Goal: Information Seeking & Learning: Learn about a topic

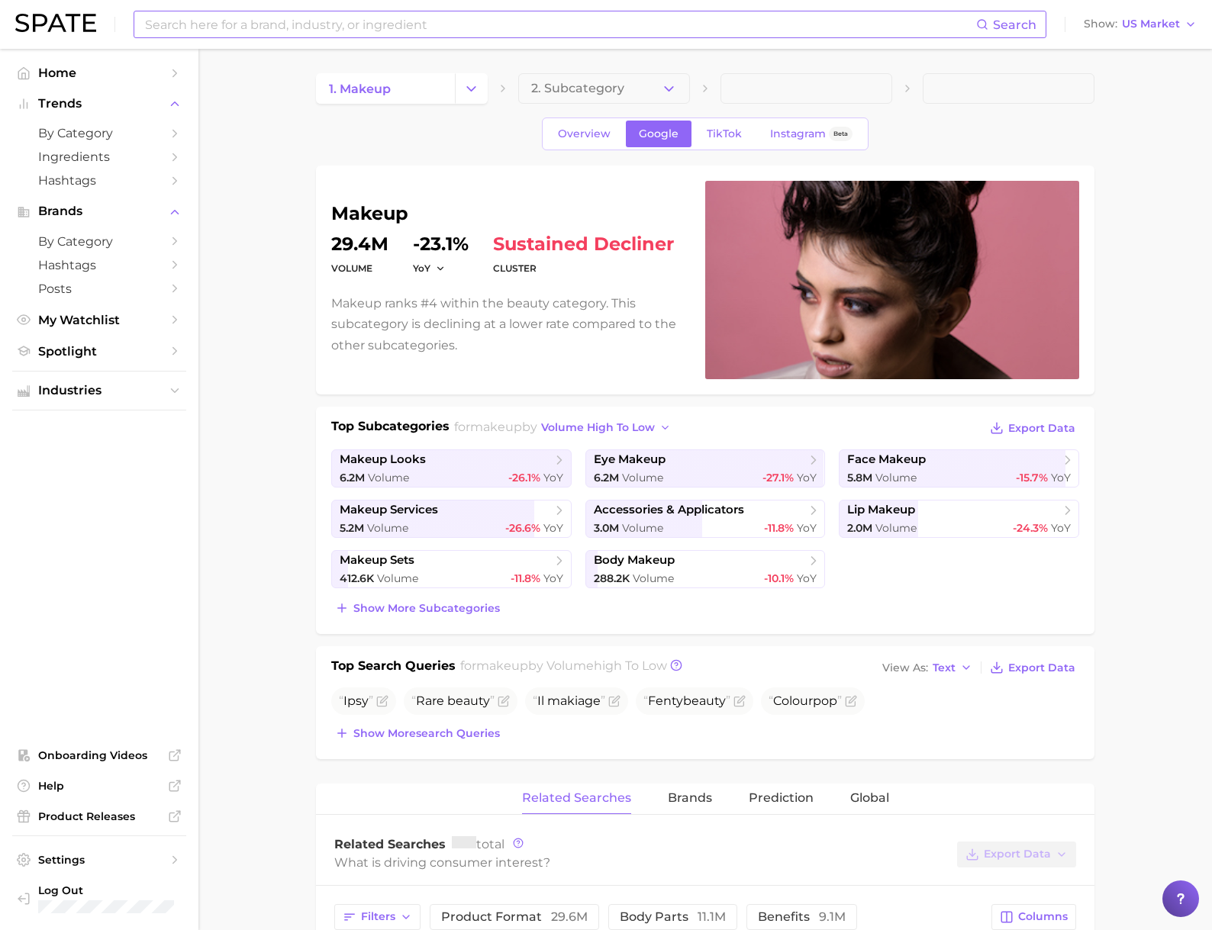
click at [267, 35] on input at bounding box center [559, 24] width 833 height 26
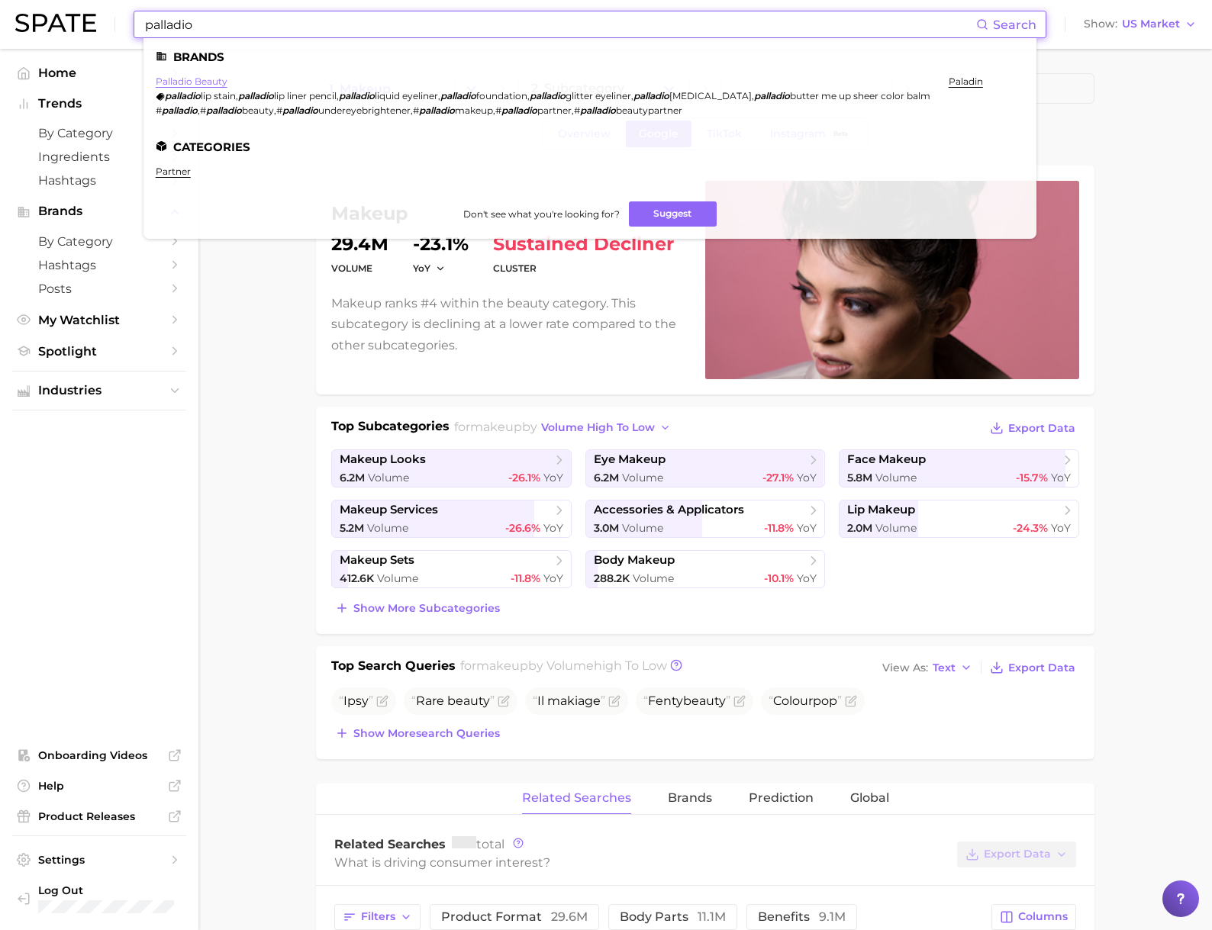
type input "palladio"
click at [209, 79] on link "palladio beauty" at bounding box center [192, 81] width 72 height 11
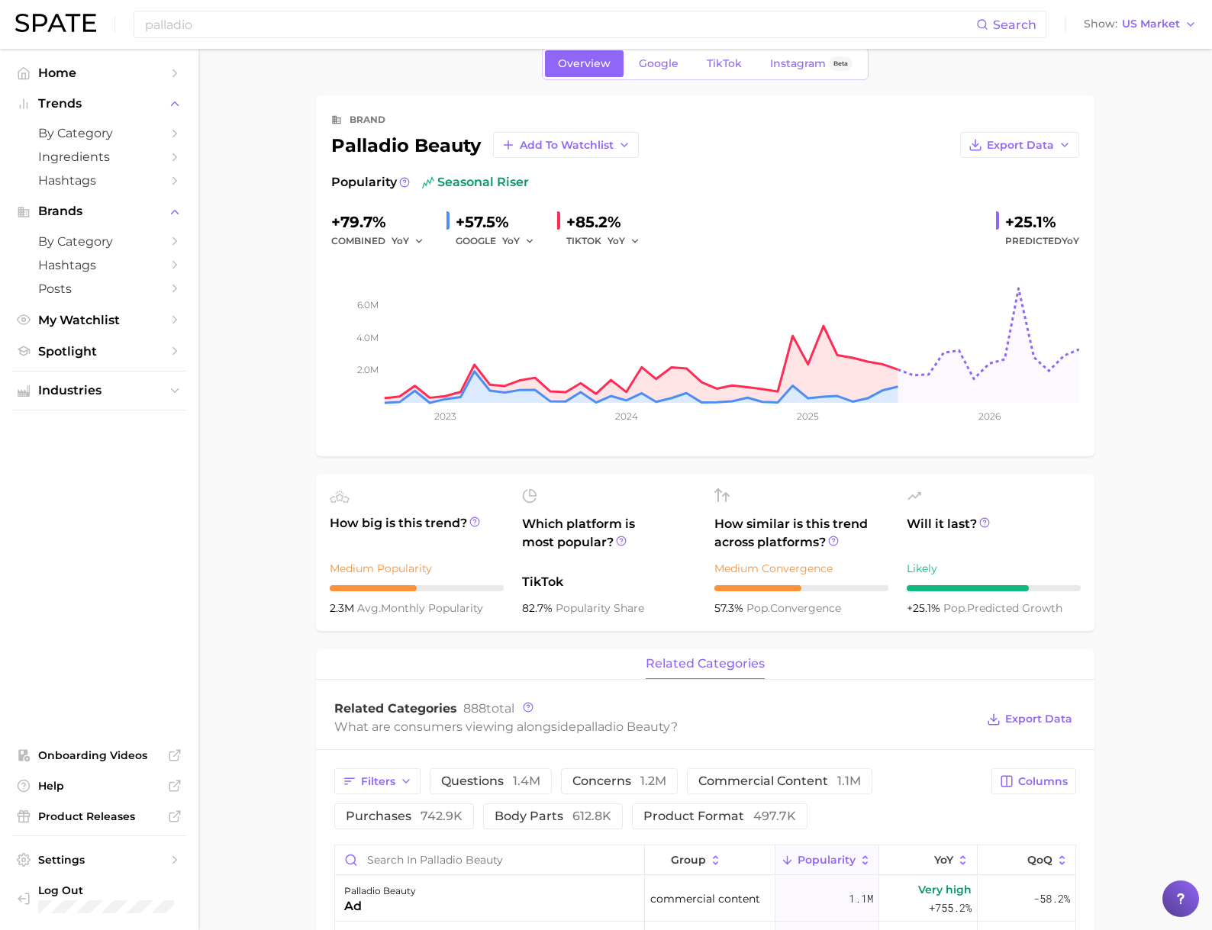
scroll to position [18, 0]
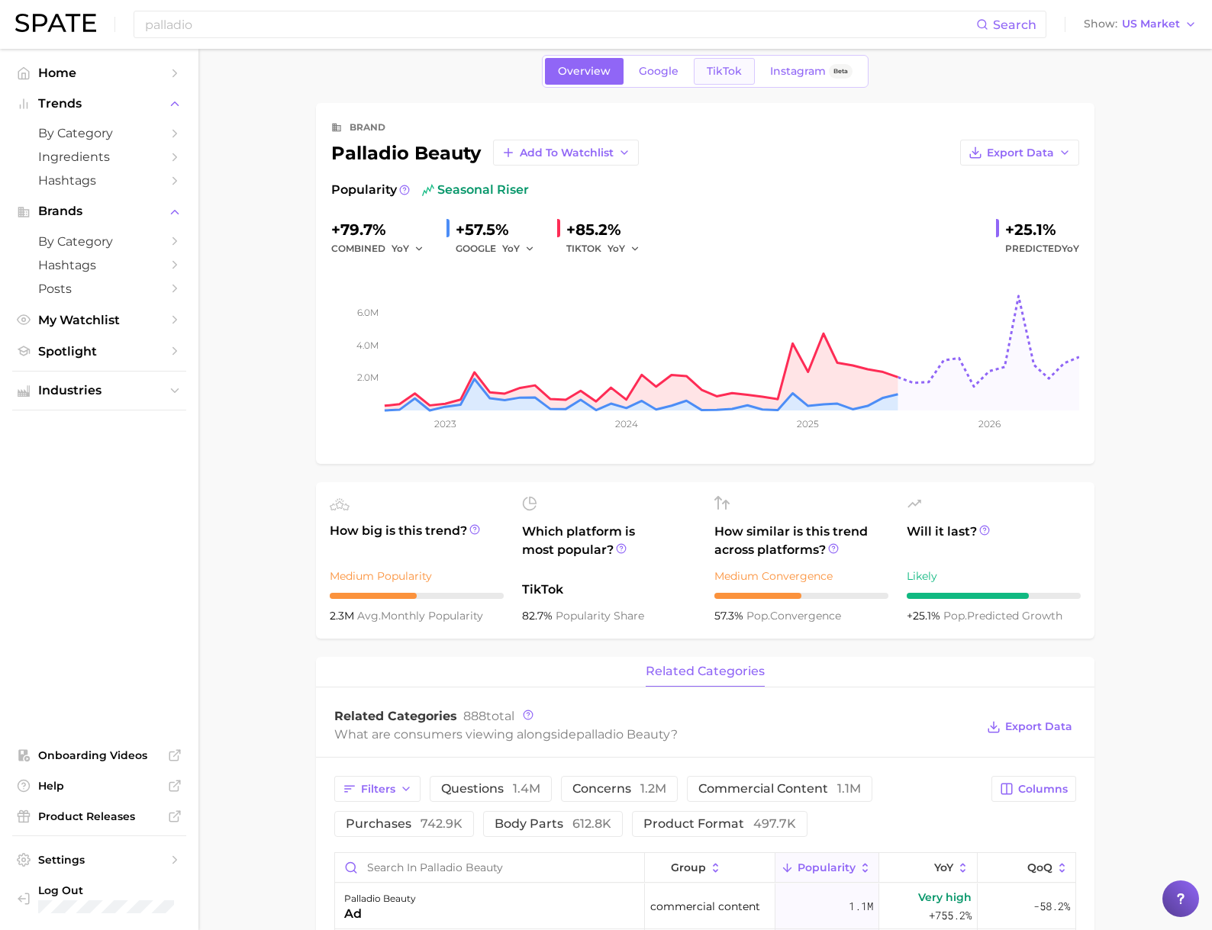
click at [723, 72] on span "TikTok" at bounding box center [724, 71] width 35 height 13
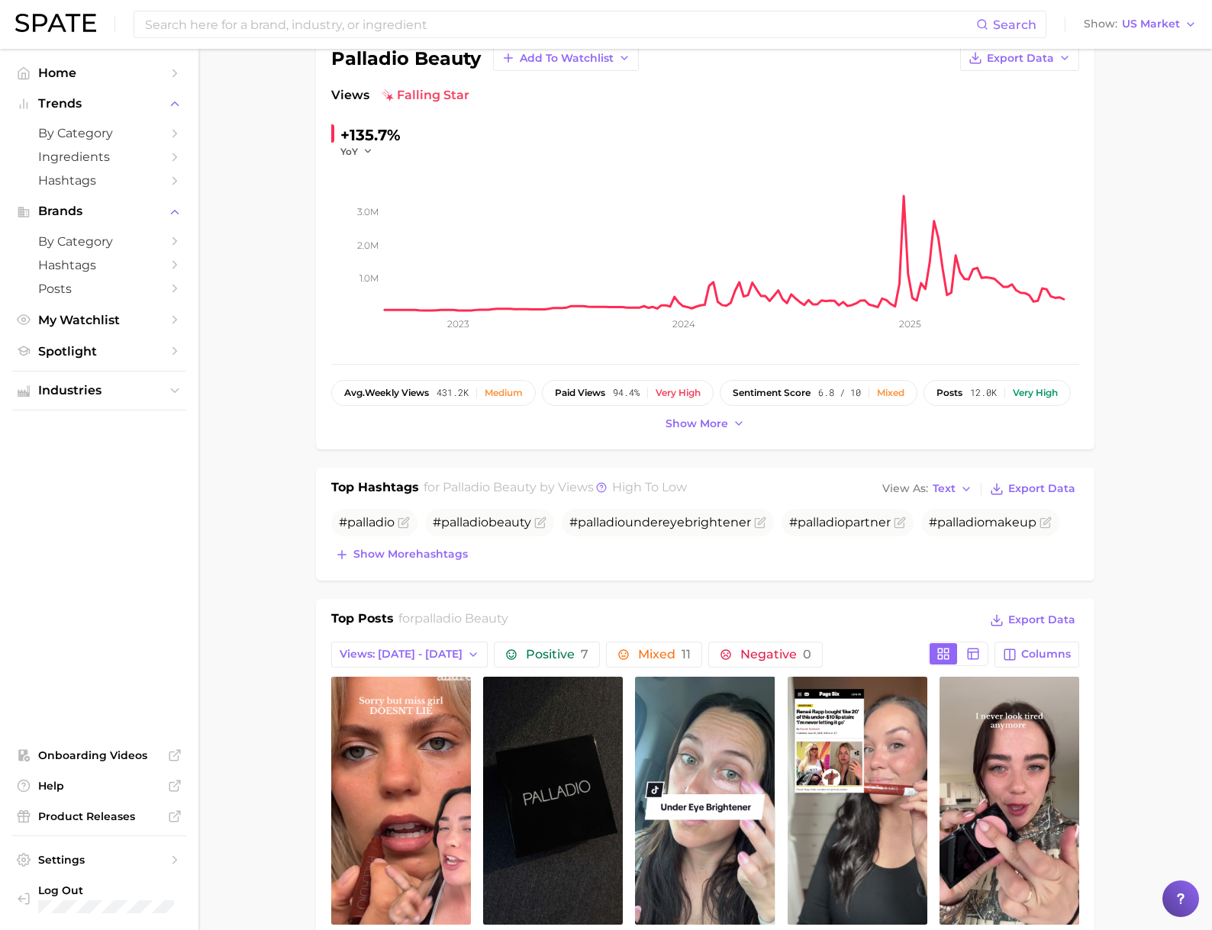
scroll to position [194, 0]
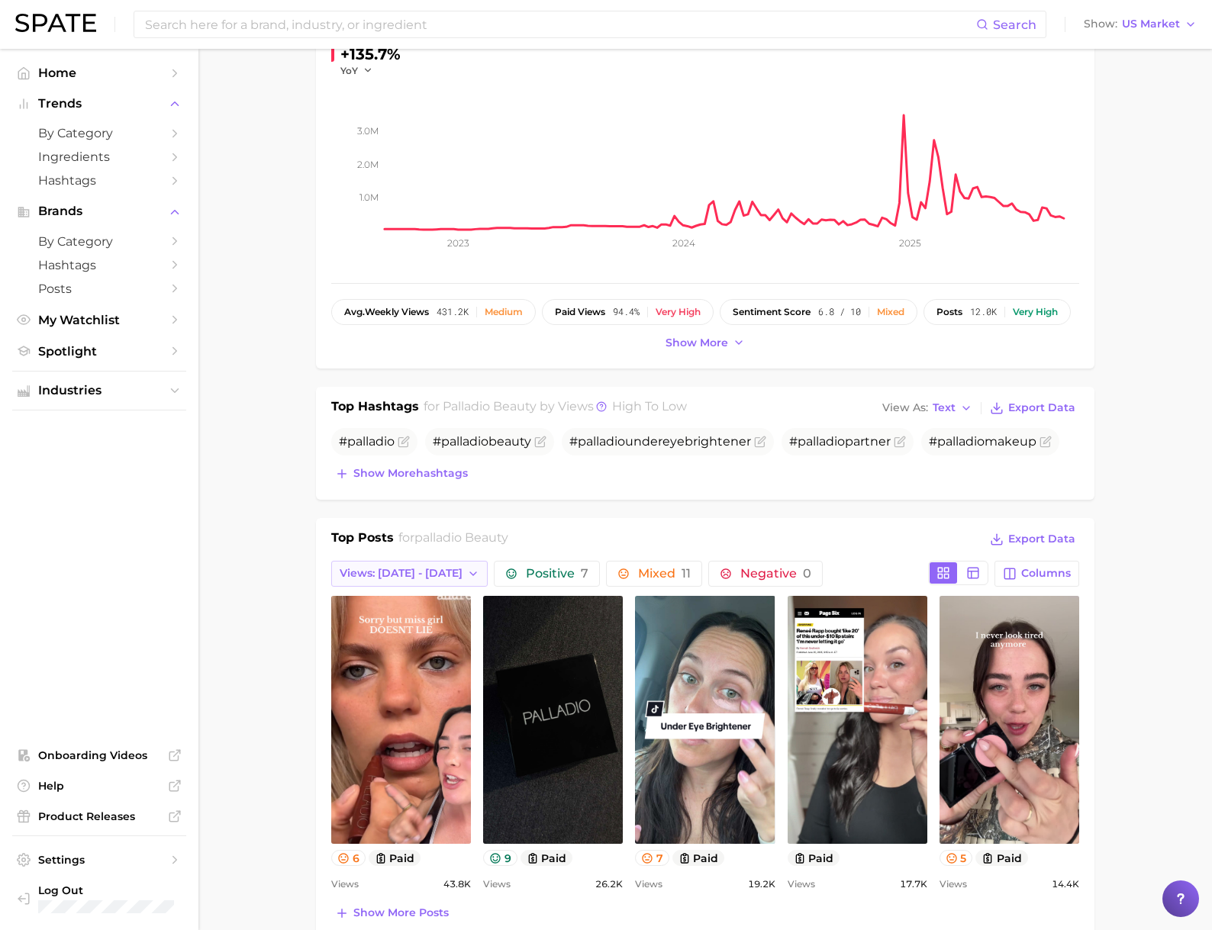
click at [440, 572] on span "Views: [DATE] - [DATE]" at bounding box center [401, 573] width 123 height 13
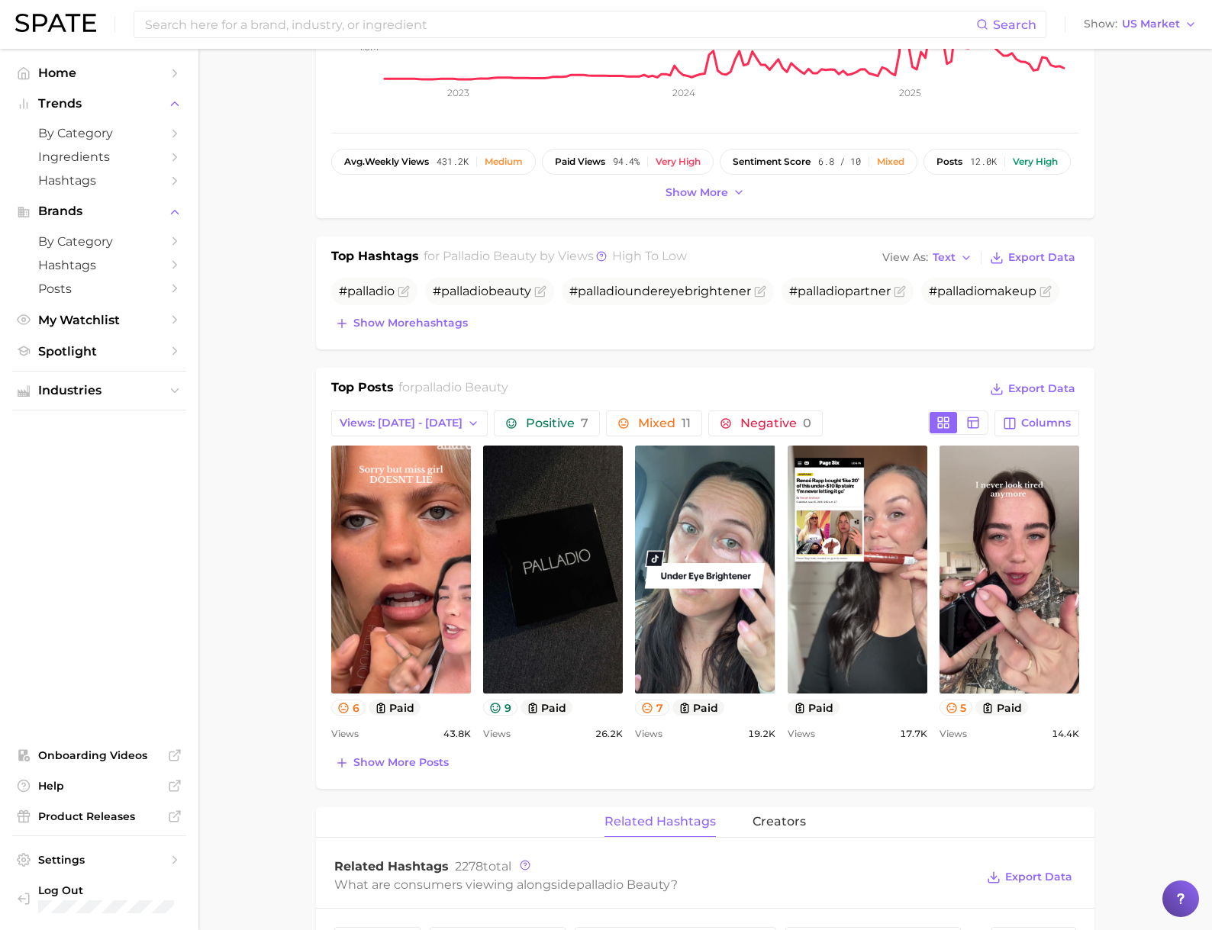
scroll to position [400, 0]
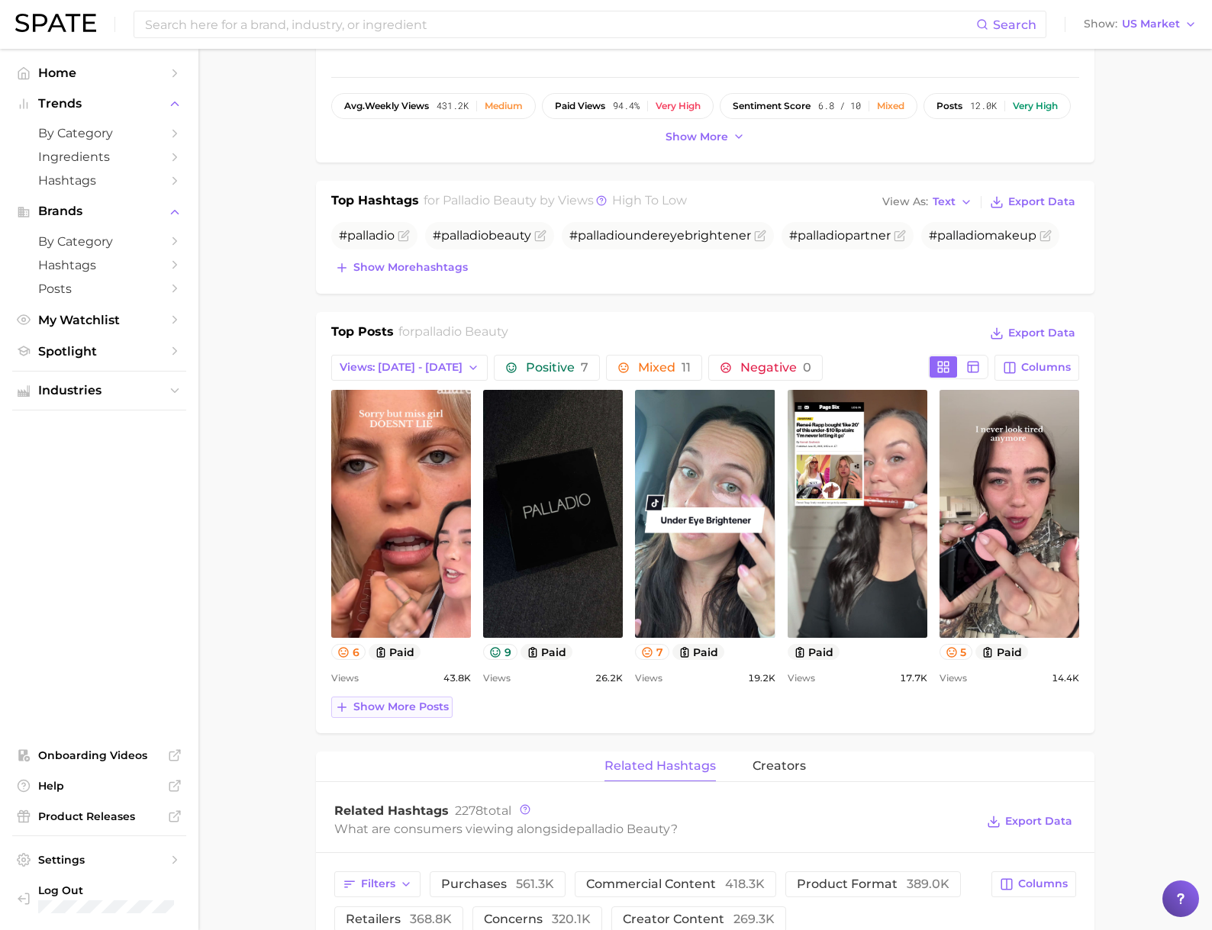
click at [372, 704] on span "Show more posts" at bounding box center [400, 707] width 95 height 13
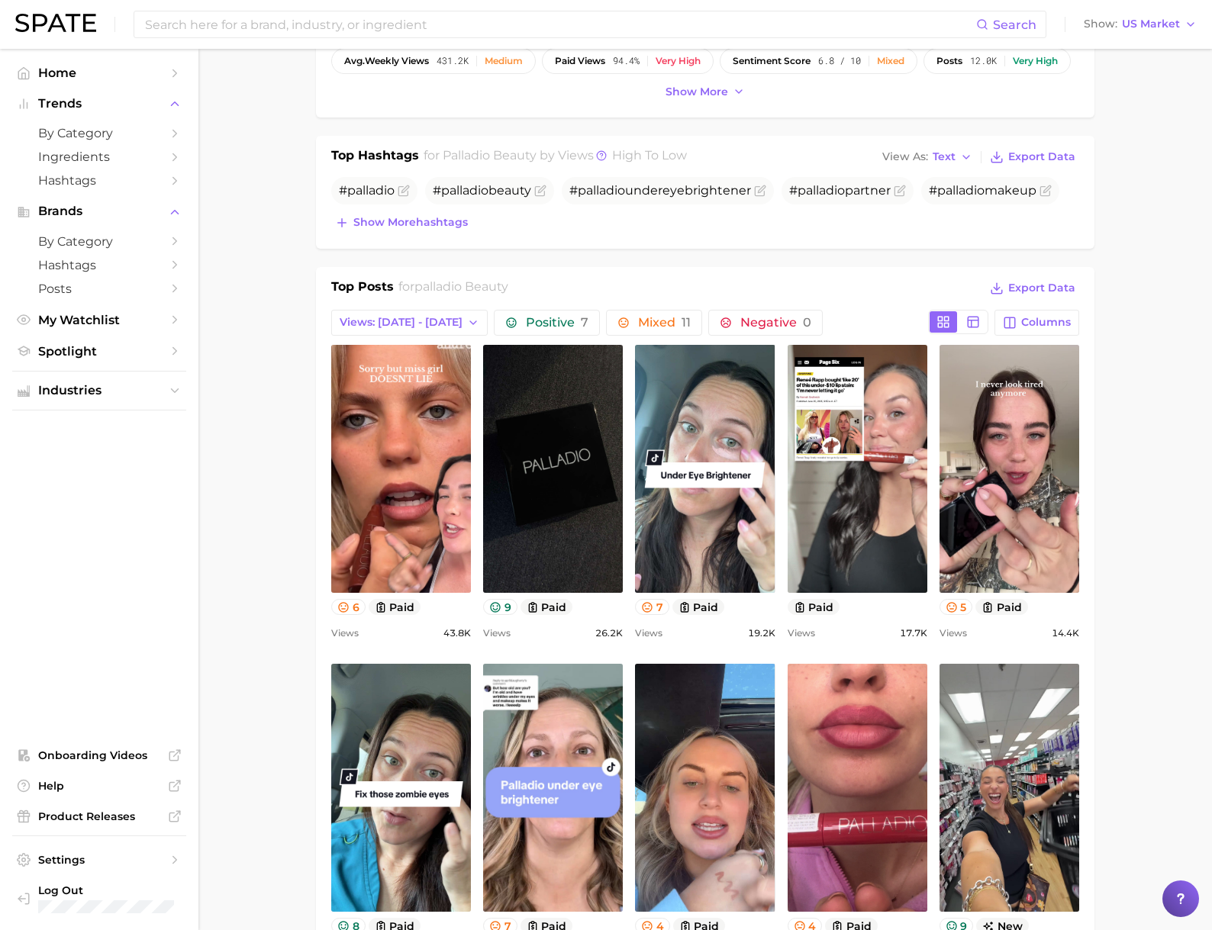
scroll to position [559, 0]
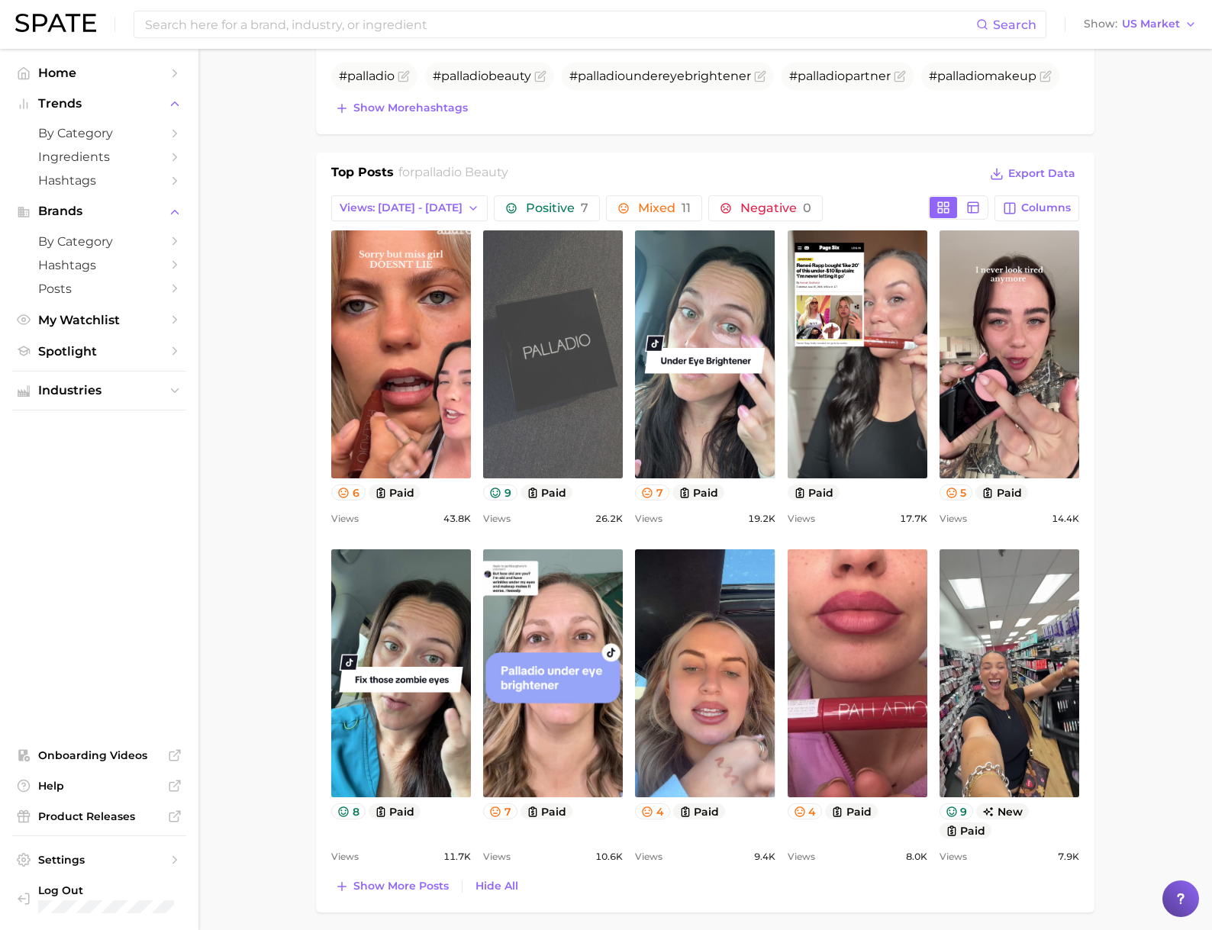
click at [551, 379] on link "view post on TikTok" at bounding box center [553, 354] width 140 height 248
click at [597, 349] on link "view post on TikTok" at bounding box center [553, 354] width 140 height 248
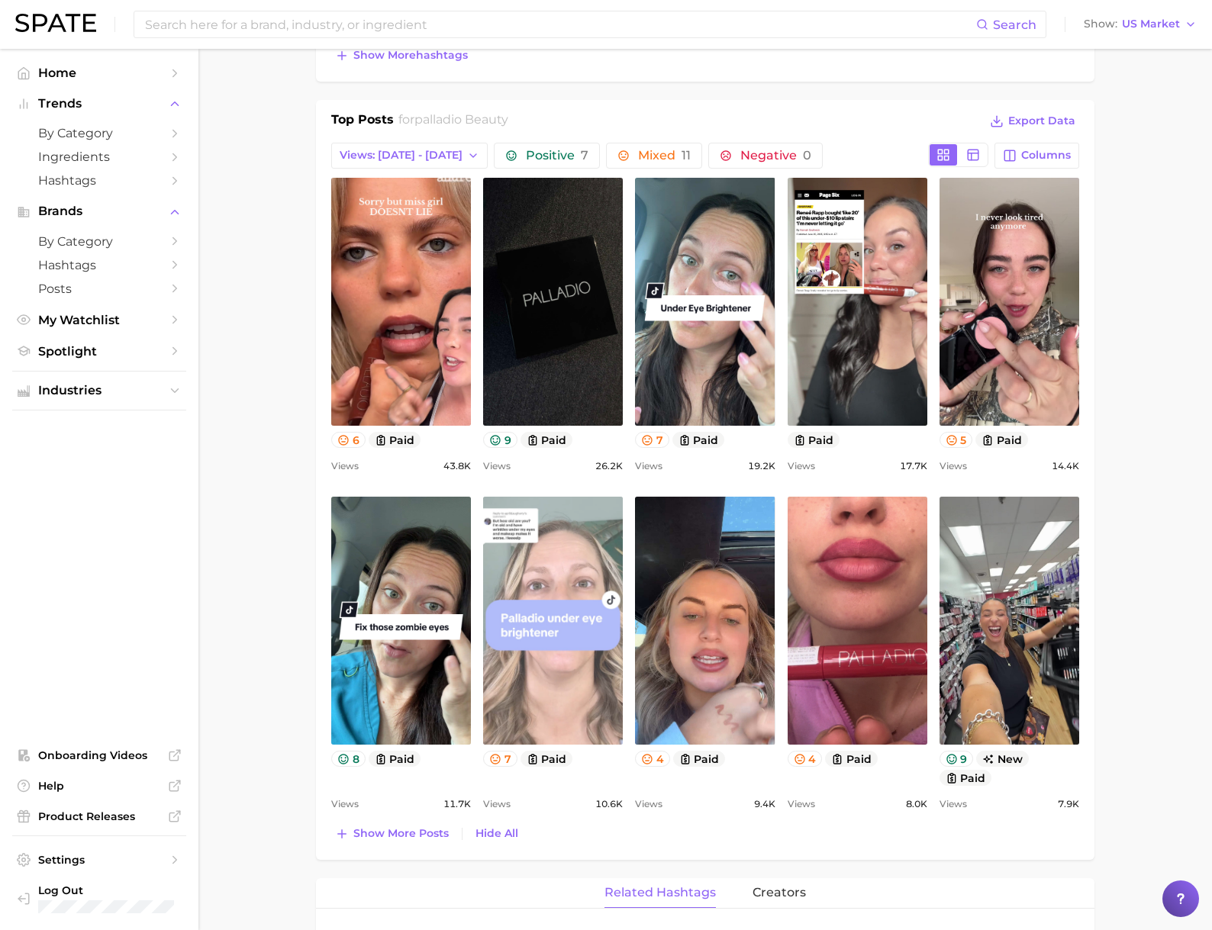
scroll to position [653, 0]
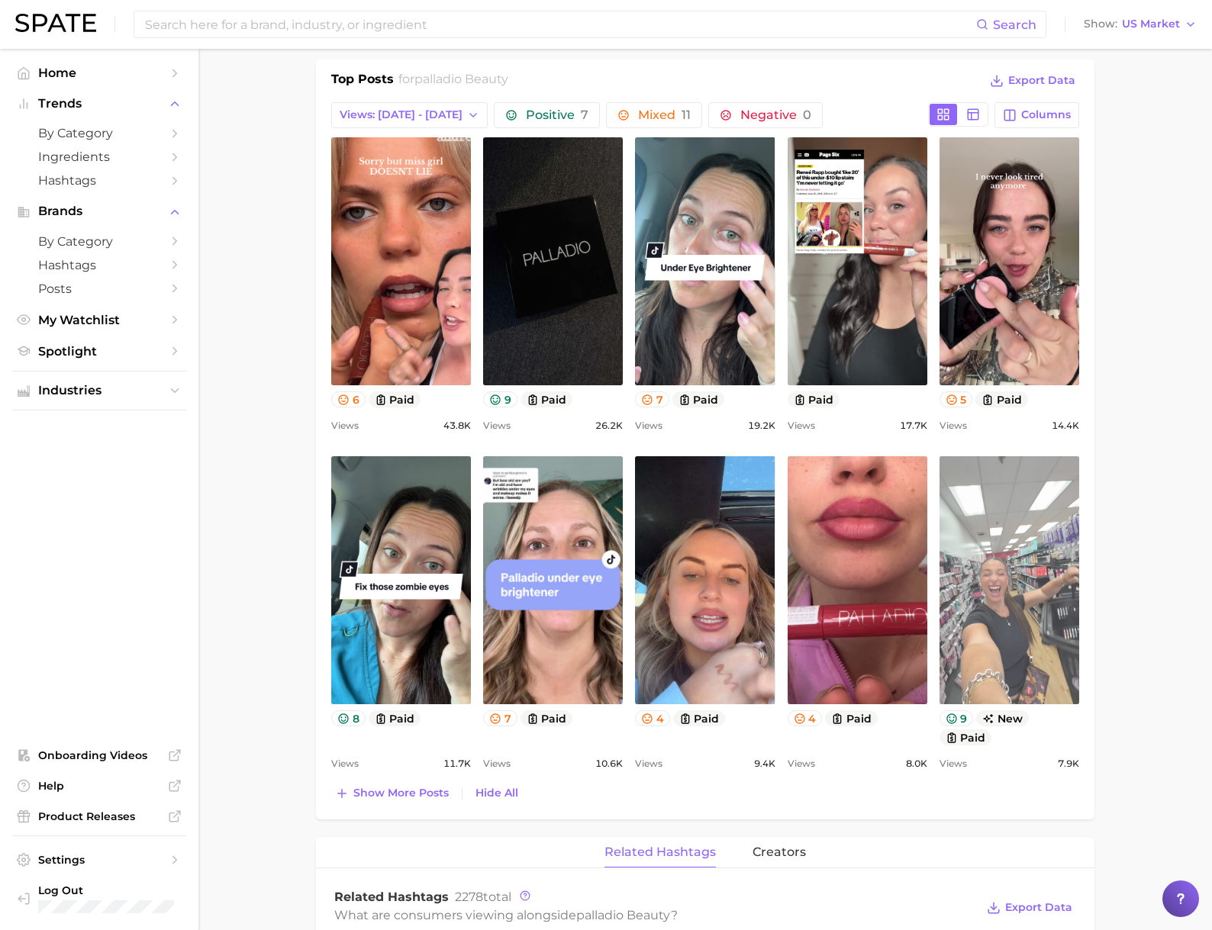
click at [1017, 646] on link "view post on TikTok" at bounding box center [1009, 580] width 140 height 248
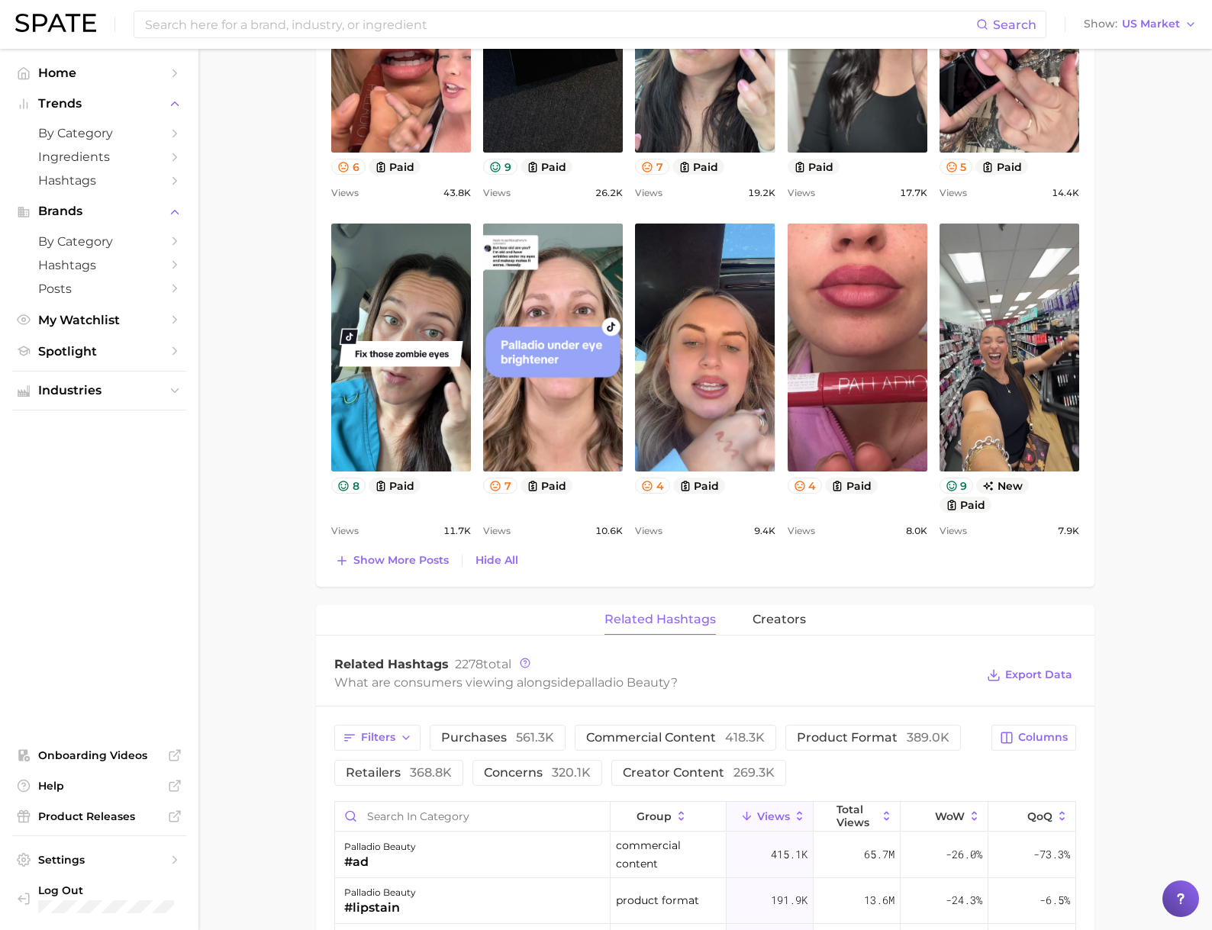
scroll to position [949, 0]
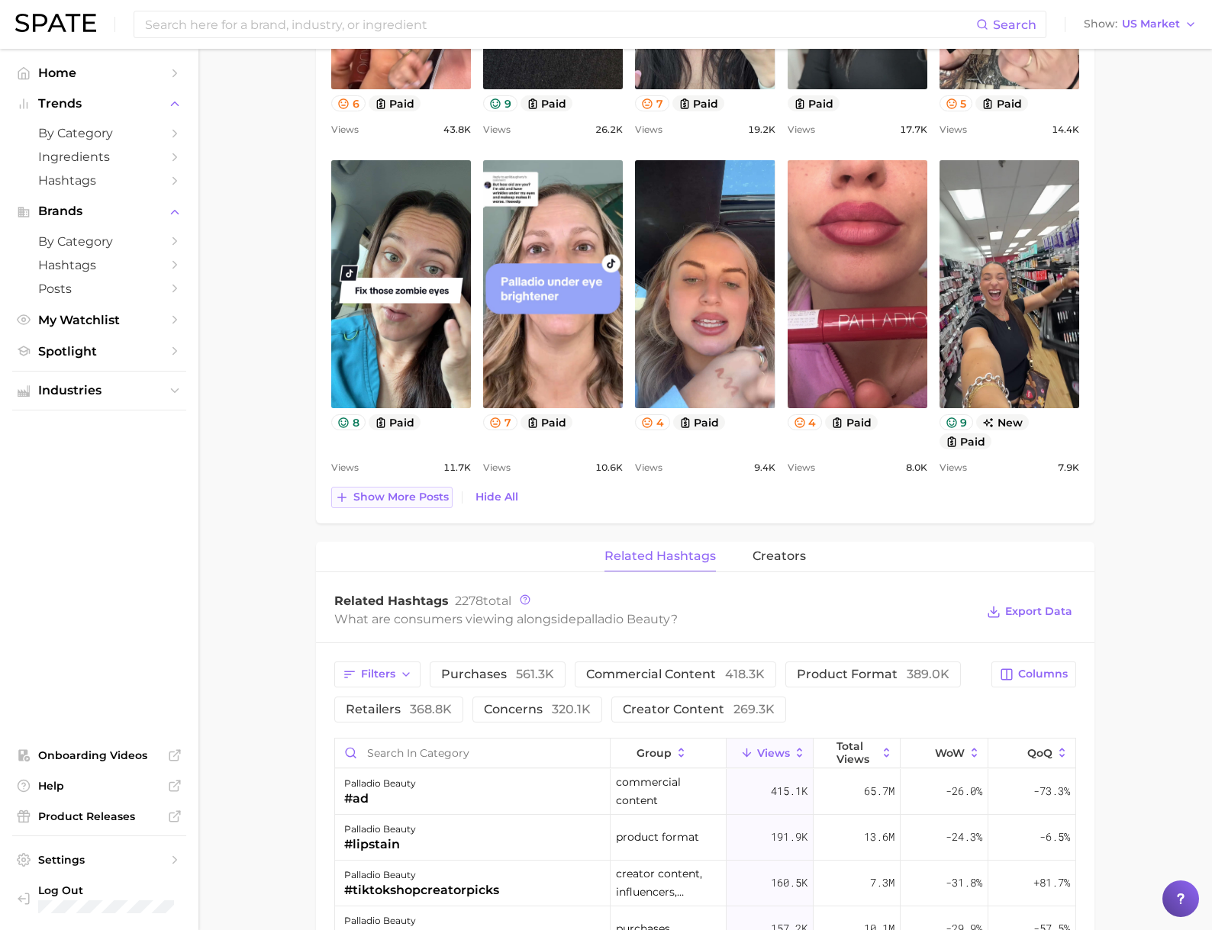
click at [372, 501] on span "Show more posts" at bounding box center [400, 497] width 95 height 13
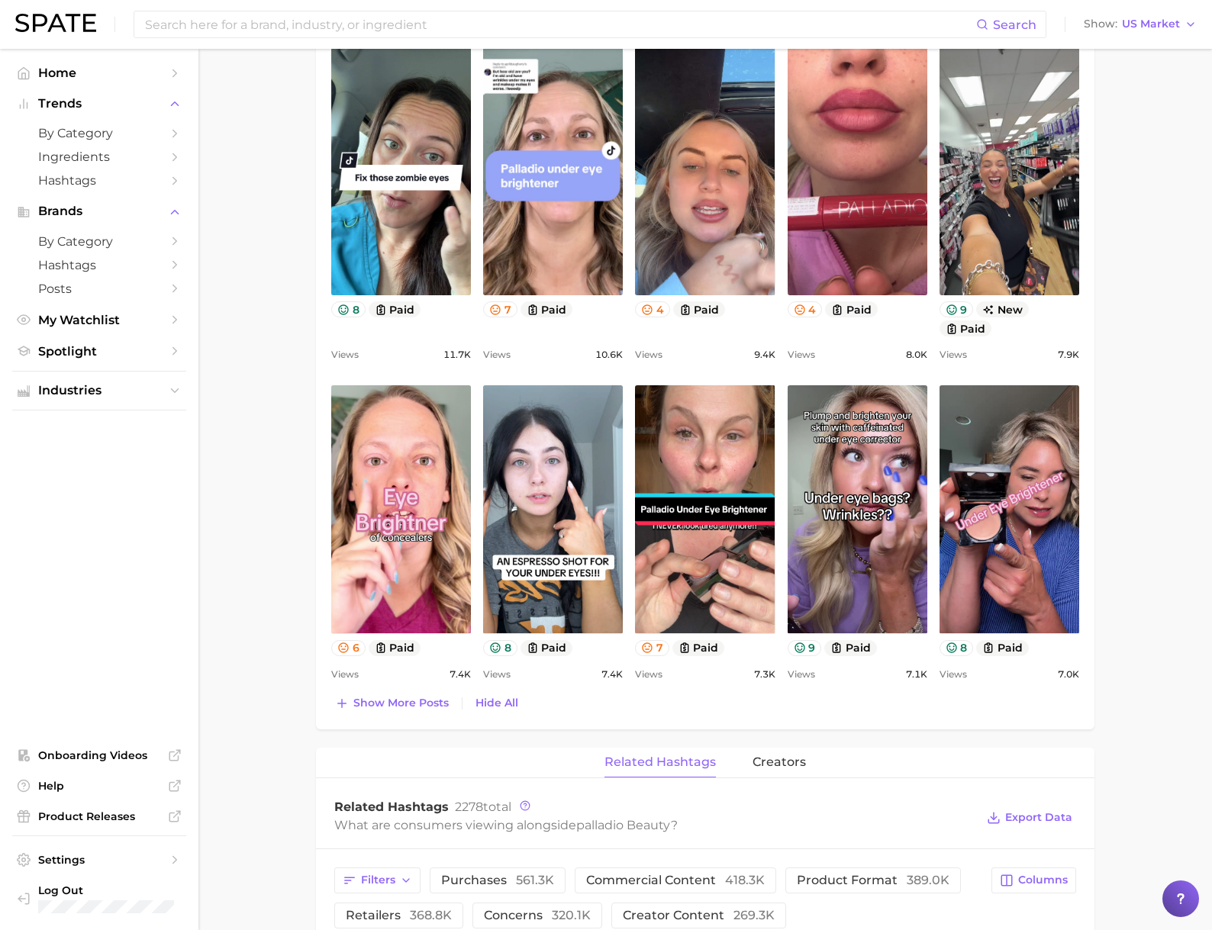
scroll to position [1062, 0]
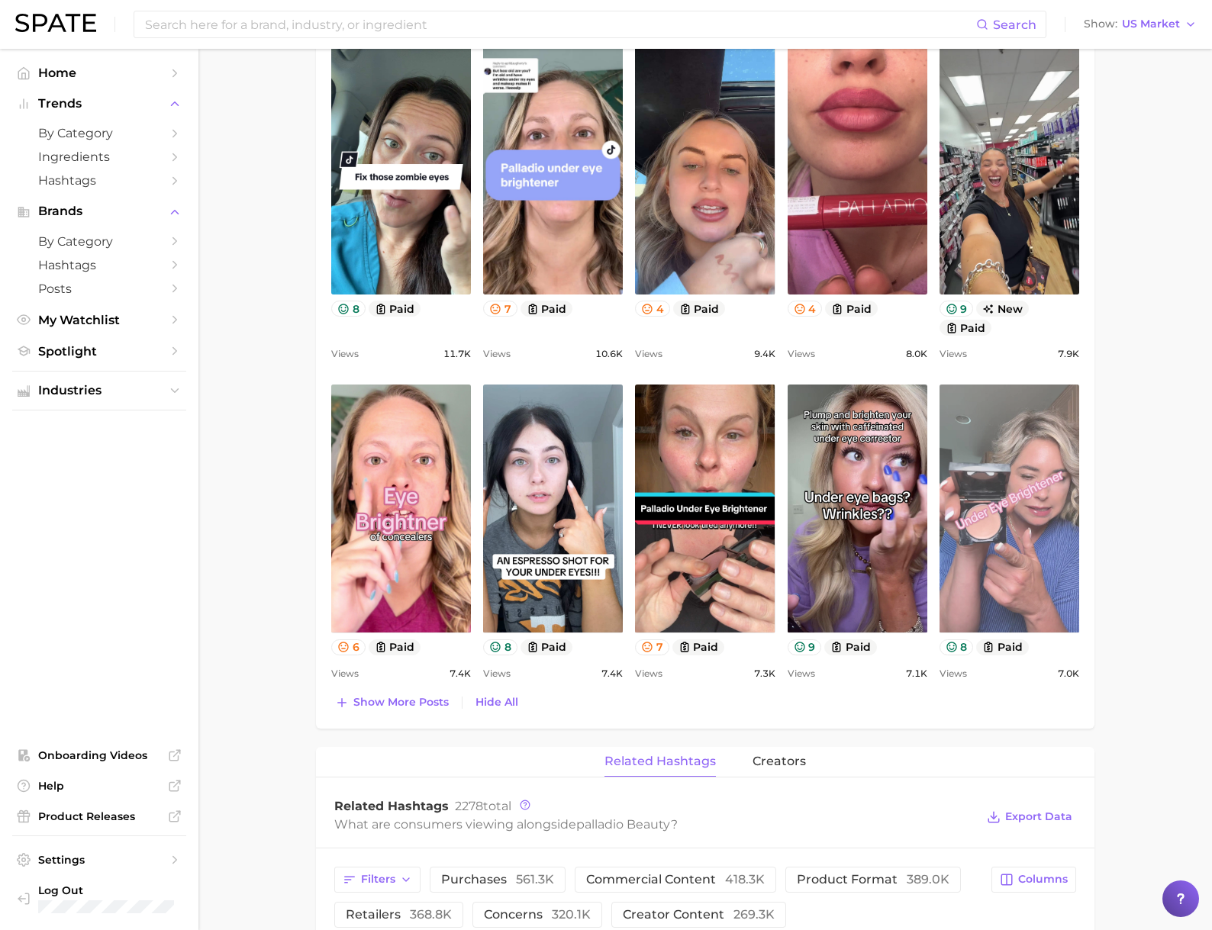
click at [1018, 549] on link "view post on TikTok" at bounding box center [1009, 509] width 140 height 248
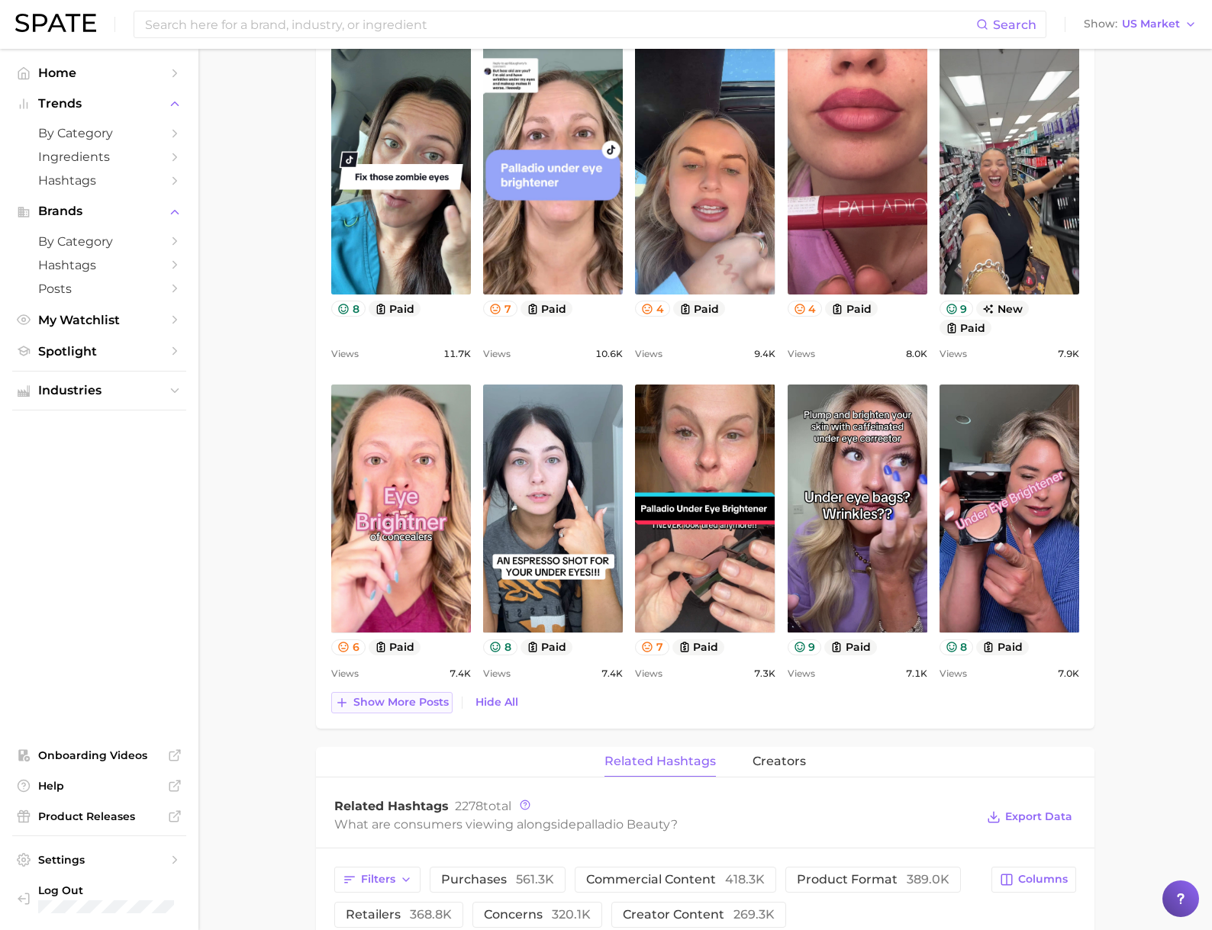
click at [352, 697] on button "Show more posts" at bounding box center [391, 702] width 121 height 21
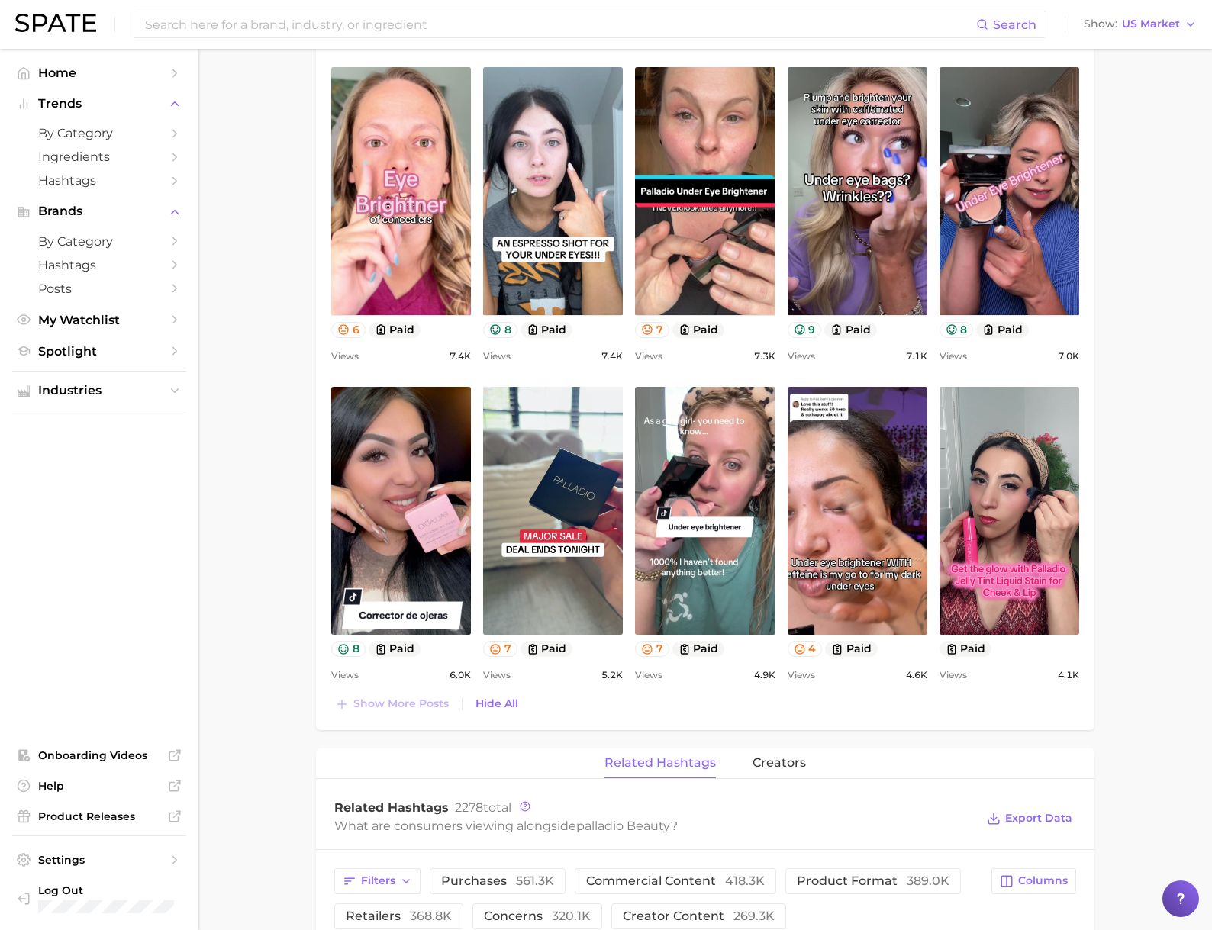
scroll to position [1494, 0]
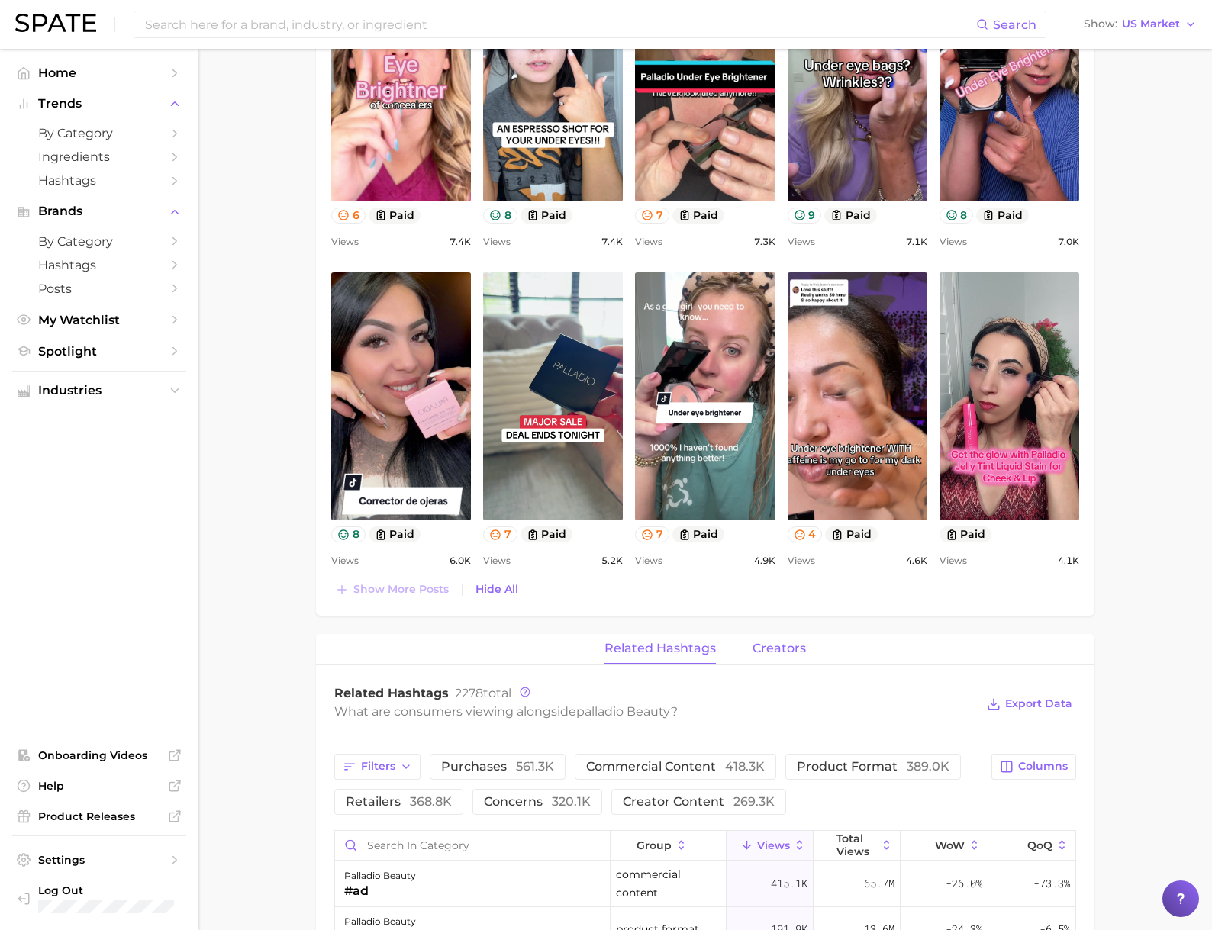
click at [802, 646] on span "creators" at bounding box center [778, 649] width 53 height 14
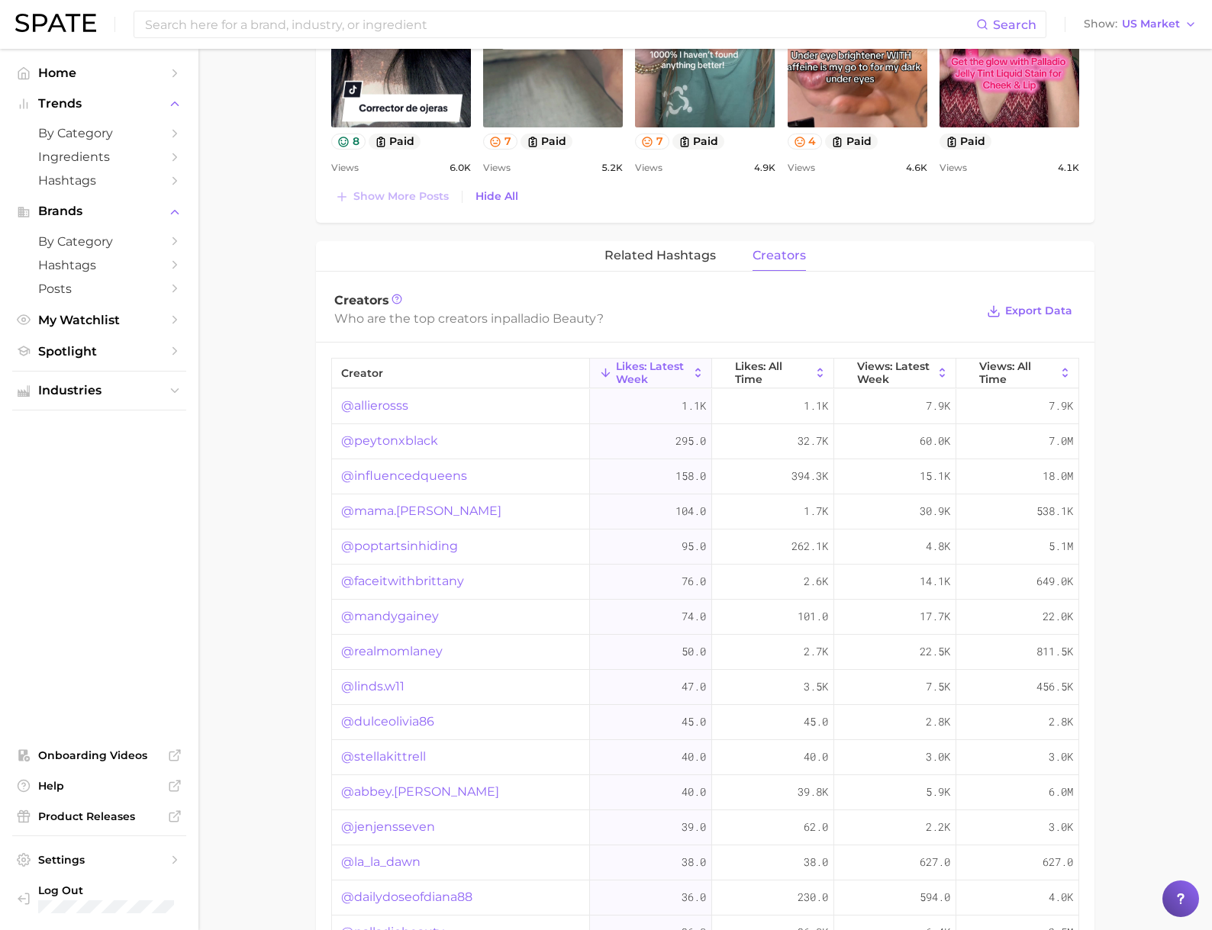
scroll to position [1889, 0]
click at [377, 579] on link "@faceitwithbrittany" at bounding box center [402, 580] width 123 height 18
click at [369, 617] on link "@mandygainey" at bounding box center [390, 615] width 98 height 18
click at [370, 654] on link "@realmomlaney" at bounding box center [392, 650] width 102 height 18
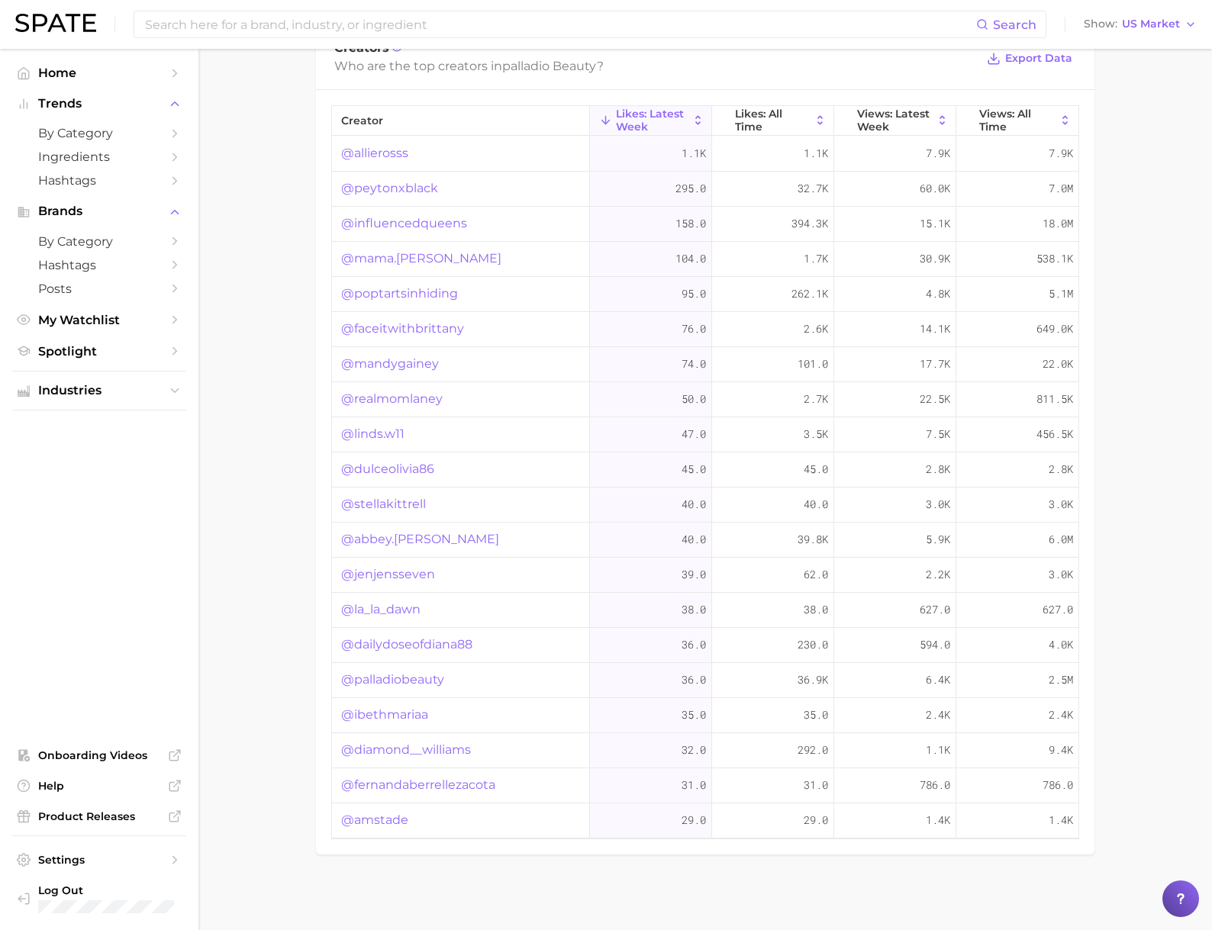
scroll to position [901, 0]
